Goal: Task Accomplishment & Management: Complete application form

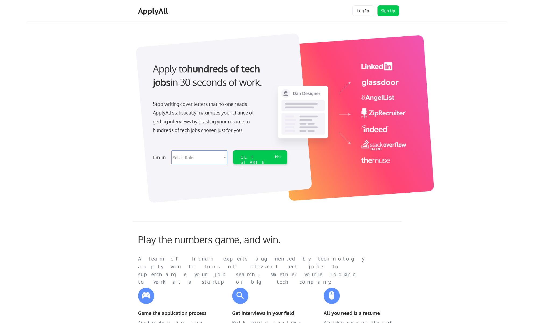
click at [224, 154] on select "Select Role Software Engineering Product Management Customer Success Sales UI/U…" at bounding box center [199, 157] width 56 height 14
select select ""sales0""
click at [171, 150] on select "Select Role Software Engineering Product Management Customer Success Sales UI/U…" at bounding box center [199, 157] width 56 height 14
select select ""sales0""
click at [249, 155] on div "GET STARTED" at bounding box center [255, 163] width 29 height 16
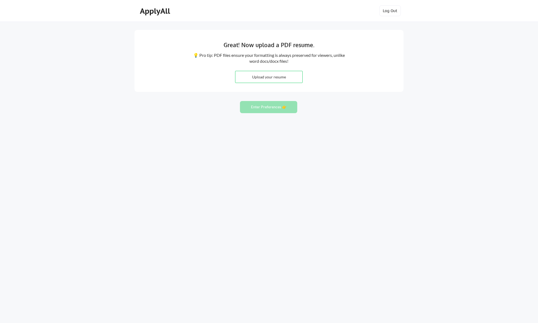
click at [267, 78] on input "file" at bounding box center [269, 77] width 67 height 12
type input "C:\fakepath\RNickelson Resume S.pdf"
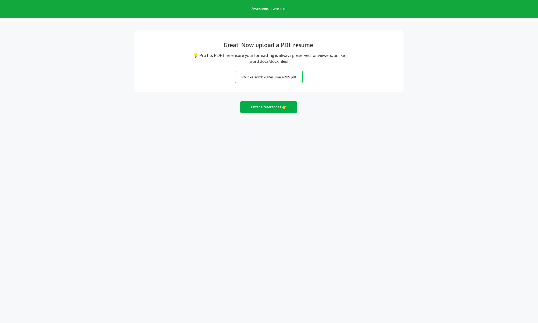
click at [264, 107] on button "Enter Preferences 👉" at bounding box center [268, 107] width 57 height 12
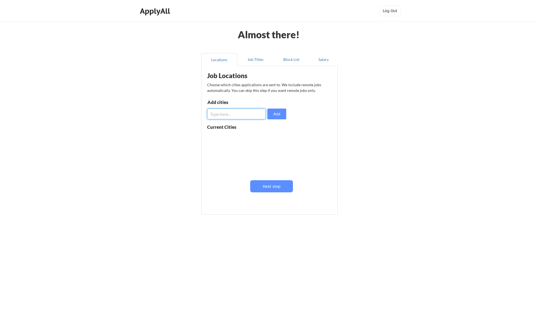
click at [227, 115] on input "input" at bounding box center [236, 113] width 59 height 11
type input "o"
click at [212, 113] on input "input" at bounding box center [236, 113] width 59 height 11
type input "Irvine, California"
click at [277, 112] on button "Add" at bounding box center [277, 113] width 19 height 11
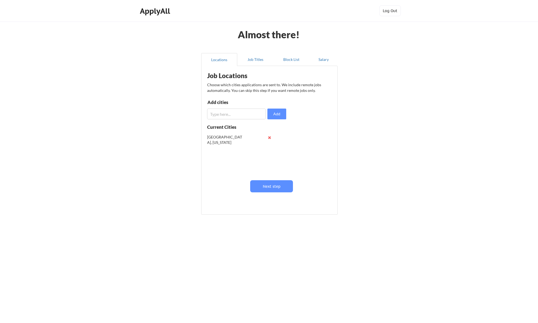
click at [233, 114] on input "input" at bounding box center [236, 113] width 59 height 11
click at [232, 114] on input "input" at bounding box center [236, 113] width 59 height 11
type input "Orange County, Ca"
click at [278, 113] on button "Add" at bounding box center [277, 113] width 19 height 11
click at [281, 184] on button "Next step" at bounding box center [271, 186] width 43 height 12
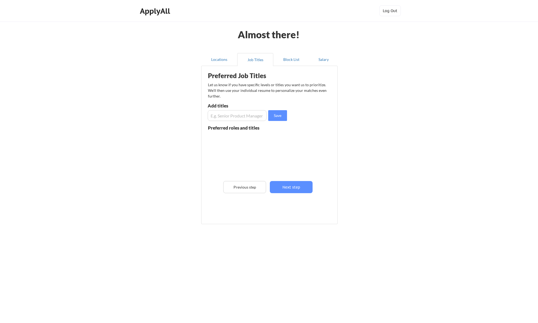
click at [237, 116] on input "input" at bounding box center [237, 115] width 59 height 11
type input "Account Executive"
click at [275, 117] on button "Save" at bounding box center [277, 115] width 19 height 11
click at [236, 113] on input "input" at bounding box center [237, 115] width 59 height 11
type input "S"
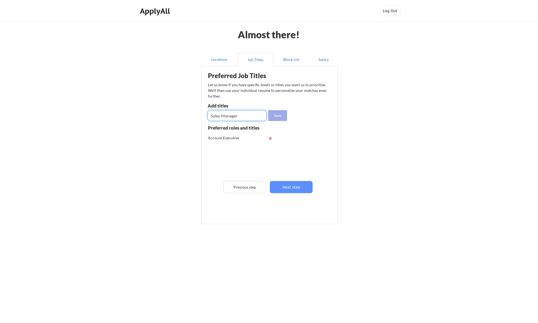
type input "Sales Manager"
click at [279, 114] on button "Save" at bounding box center [277, 115] width 19 height 11
click at [233, 115] on input "input" at bounding box center [237, 115] width 59 height 11
type input "Sales Director"
click at [279, 113] on button "Save" at bounding box center [277, 115] width 19 height 11
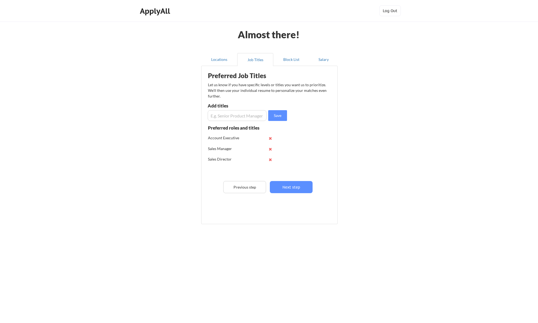
click at [236, 116] on input "input" at bounding box center [237, 115] width 59 height 11
type input "Sales VP"
click at [277, 115] on button "Save" at bounding box center [277, 115] width 19 height 11
click at [288, 184] on button "Next step" at bounding box center [291, 187] width 43 height 12
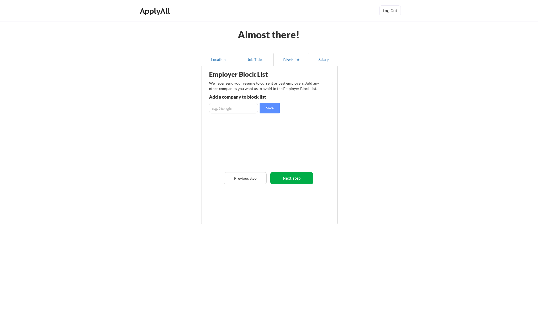
click at [285, 178] on button "Next step" at bounding box center [292, 178] width 43 height 12
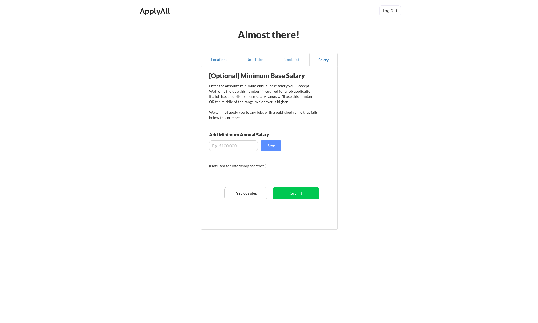
click at [238, 149] on input "input" at bounding box center [233, 145] width 49 height 11
type input "$120,000"
click at [270, 148] on button "Save" at bounding box center [271, 145] width 20 height 11
click at [295, 191] on button "Submit" at bounding box center [296, 193] width 47 height 12
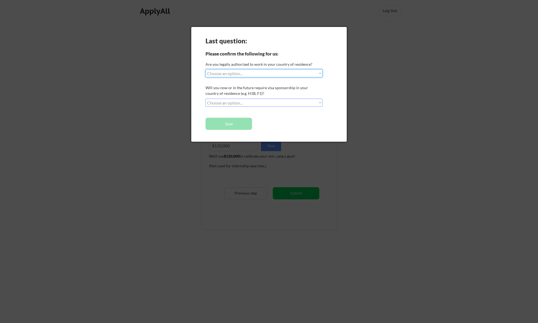
click at [243, 73] on select "Choose an option... Yes, I am a US Citizen Yes, I am a Canadian Citizen Yes, I …" at bounding box center [264, 73] width 117 height 8
select select ""yes__i_am_a_us_citizen""
click at [206, 69] on select "Choose an option... Yes, I am a US Citizen Yes, I am a Canadian Citizen Yes, I …" at bounding box center [264, 73] width 117 height 8
click at [232, 105] on select "Choose an option... No, I will not need sponsorship Yes, I will need sponsorship" at bounding box center [264, 103] width 117 height 8
select select ""no__i_will_not_need_sponsorship""
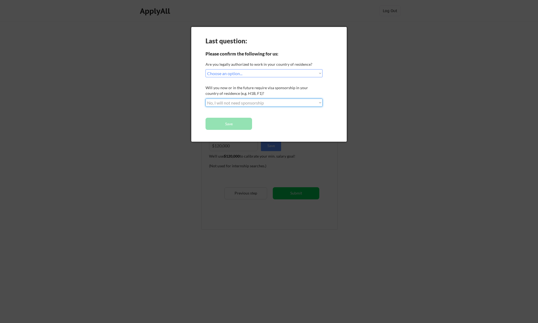
click at [206, 99] on select "Choose an option... No, I will not need sponsorship Yes, I will need sponsorship" at bounding box center [264, 103] width 117 height 8
click at [232, 123] on button "Save" at bounding box center [229, 124] width 47 height 12
